Goal: Check status: Check status

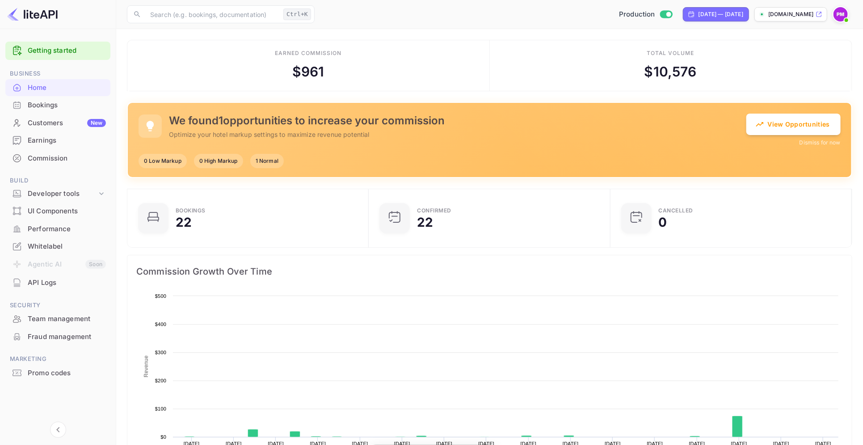
scroll to position [136, 228]
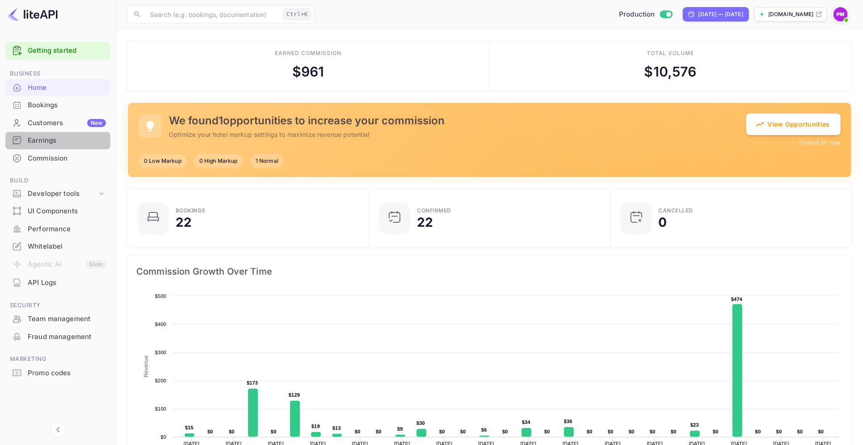
click at [44, 142] on div "Earnings" at bounding box center [67, 140] width 78 height 10
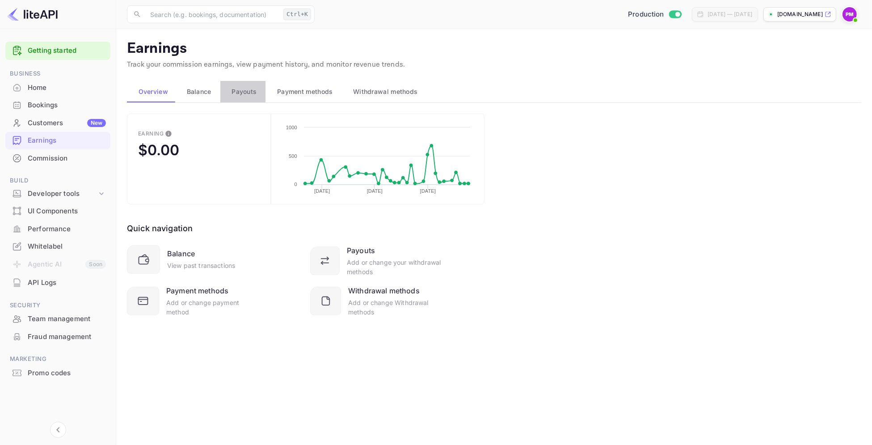
click at [239, 93] on span "Payouts" at bounding box center [244, 91] width 25 height 11
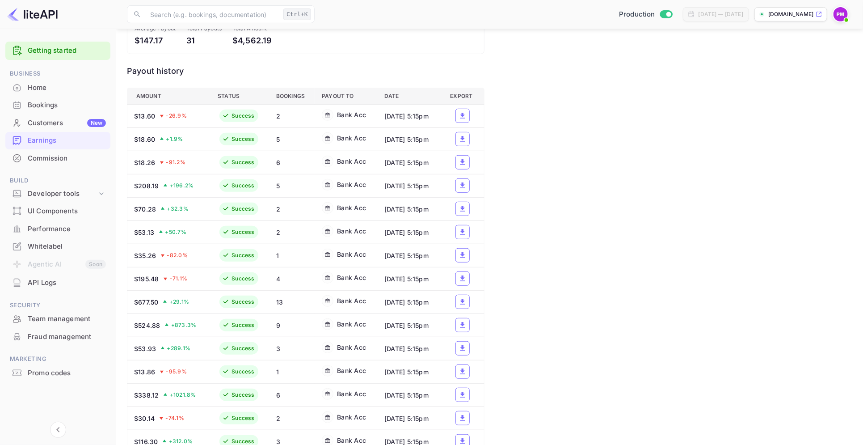
scroll to position [238, 0]
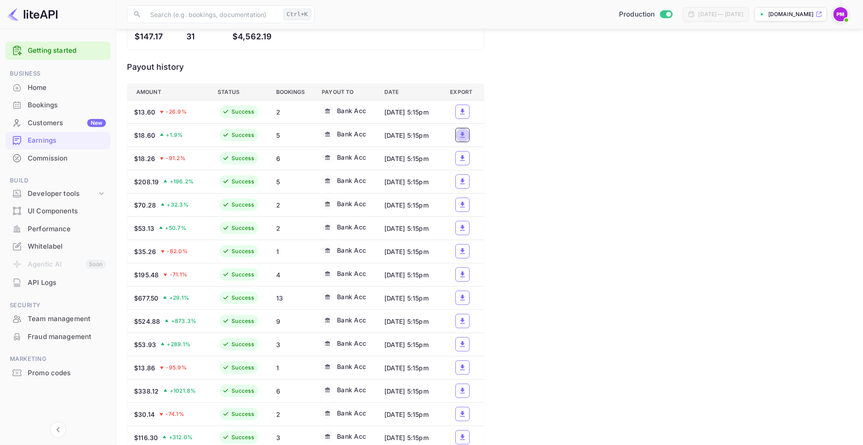
click at [464, 137] on icon "a dense table" at bounding box center [462, 135] width 5 height 6
click at [465, 112] on icon "a dense table" at bounding box center [462, 112] width 5 height 6
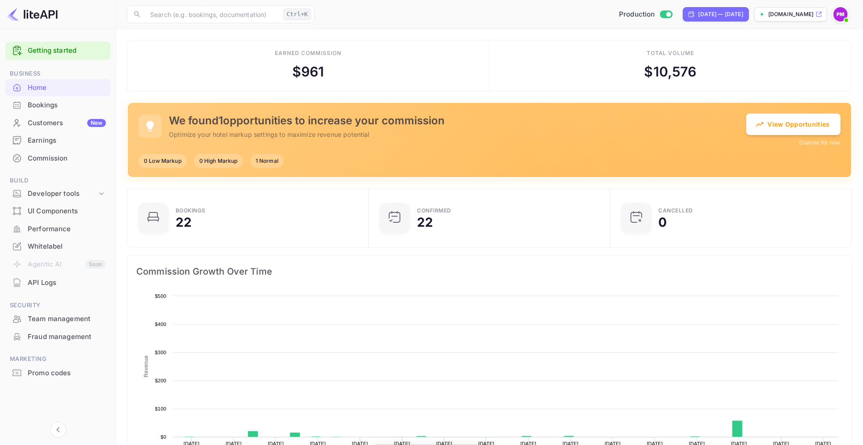
scroll to position [136, 228]
